Goal: Find contact information: Find contact information

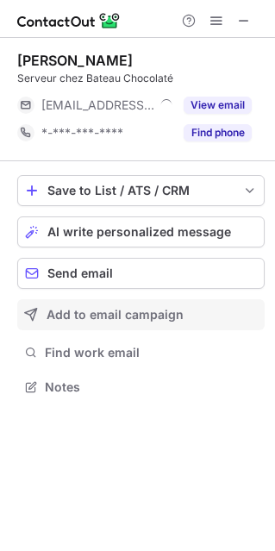
scroll to position [374, 275]
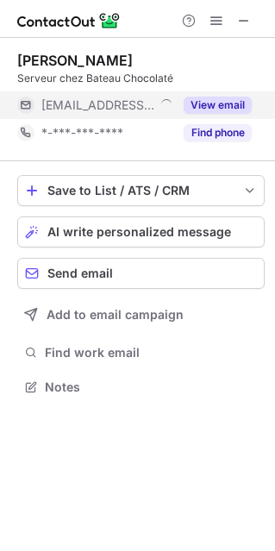
click at [225, 109] on button "View email" at bounding box center [218, 105] width 68 height 17
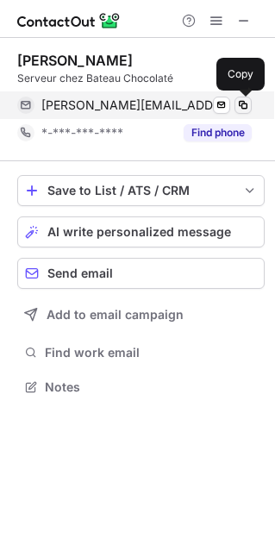
click at [240, 101] on span at bounding box center [243, 105] width 14 height 14
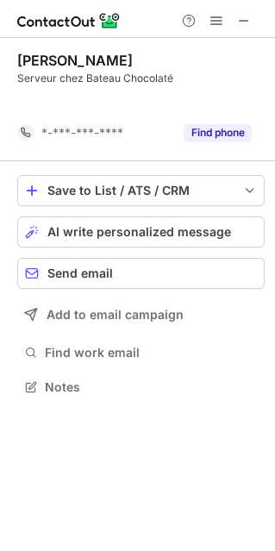
scroll to position [9, 9]
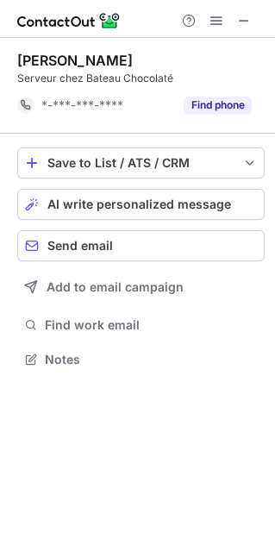
drag, startPoint x: 150, startPoint y: 59, endPoint x: 18, endPoint y: 63, distance: 131.9
click at [18, 63] on div "Samantha Adonaï" at bounding box center [140, 60] width 247 height 17
copy div "Samantha Adonaï"
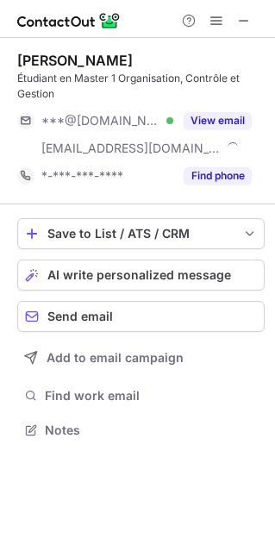
scroll to position [417, 275]
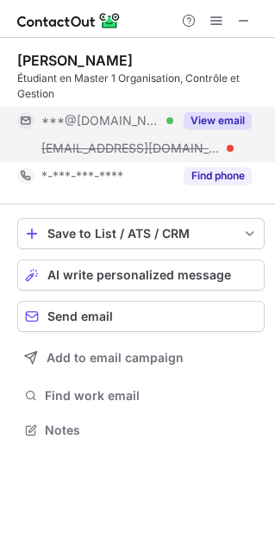
click at [214, 120] on button "View email" at bounding box center [218, 120] width 68 height 17
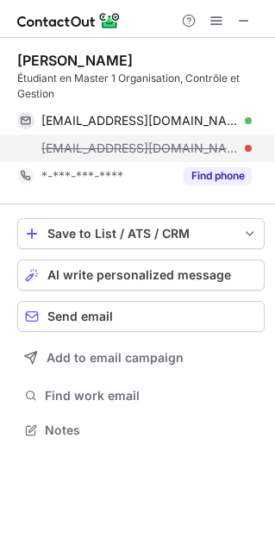
click at [103, 147] on span "samy@eatbu.com" at bounding box center [139, 148] width 197 height 16
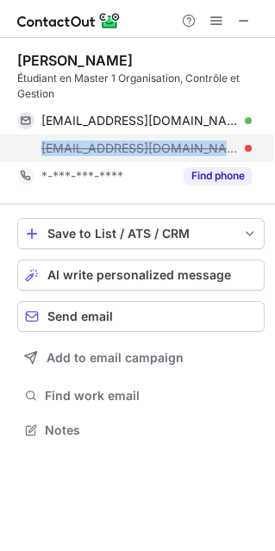
click at [103, 147] on span "samy@eatbu.com" at bounding box center [139, 148] width 197 height 16
copy span "samy@eatbu.com"
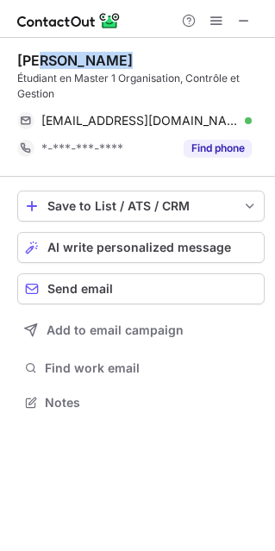
scroll to position [9, 9]
drag, startPoint x: 125, startPoint y: 51, endPoint x: 18, endPoint y: 59, distance: 107.1
click at [18, 59] on div "Samy Audouard" at bounding box center [140, 60] width 247 height 17
copy div "Samy Audouard"
